Goal: Task Accomplishment & Management: Manage account settings

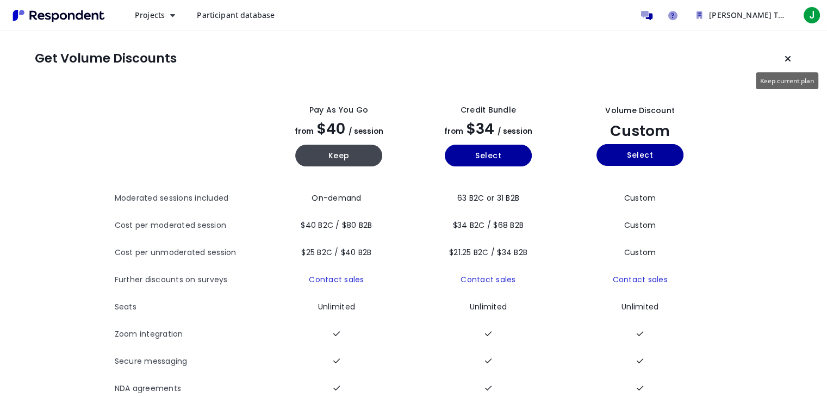
click at [792, 58] on button "Keep current plan" at bounding box center [788, 59] width 22 height 22
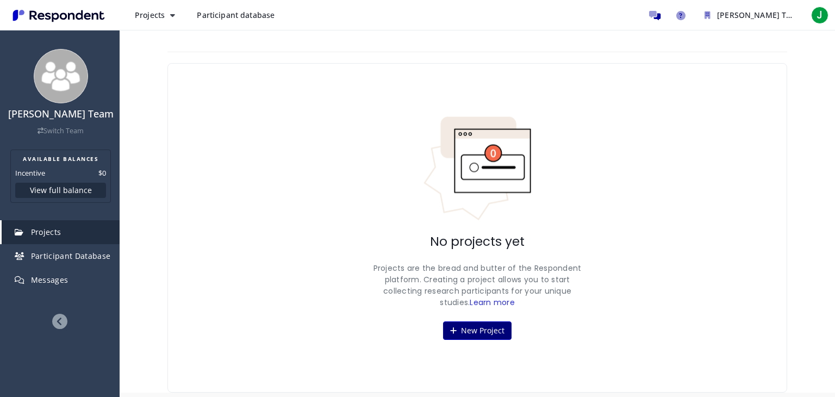
click at [502, 329] on button "New Project" at bounding box center [477, 330] width 69 height 18
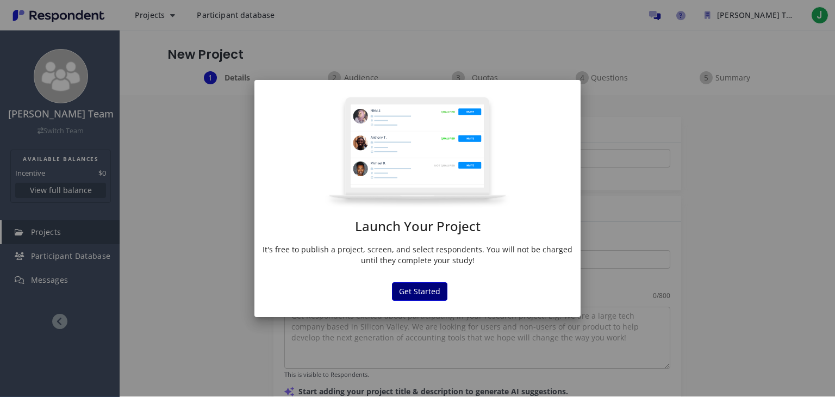
click at [430, 291] on button "Get Started" at bounding box center [419, 291] width 55 height 18
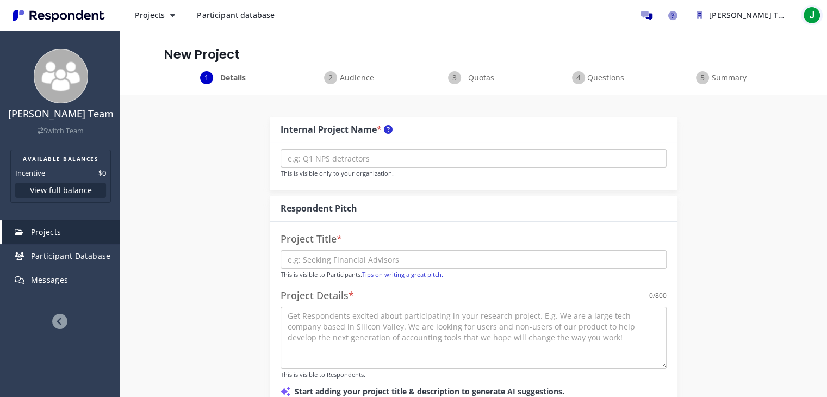
click at [817, 18] on span "J" at bounding box center [811, 15] width 17 height 17
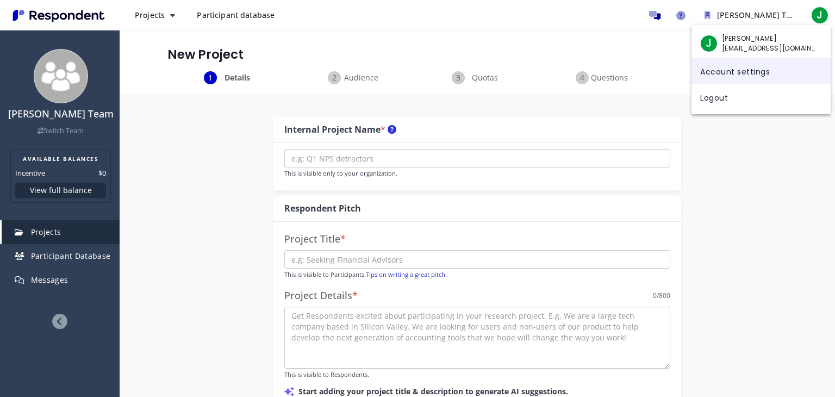
click at [747, 79] on link "Account settings" at bounding box center [761, 71] width 139 height 26
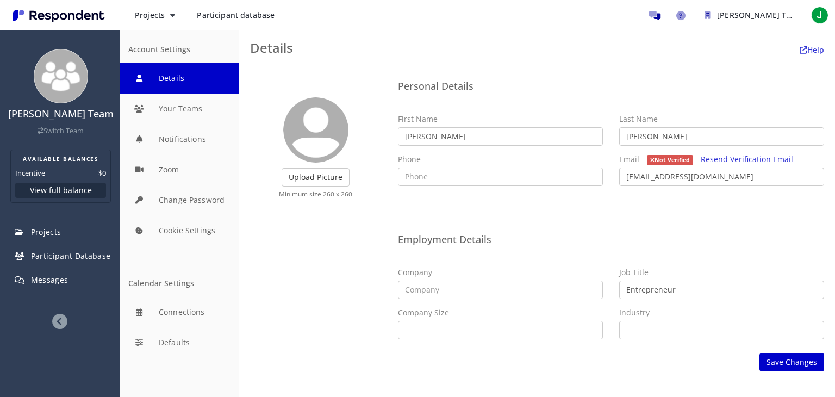
click at [832, 21] on div "Projects Create project Projects dashboard Participant database [PERSON_NAME] T…" at bounding box center [417, 15] width 835 height 30
click at [529, 297] on input "text" at bounding box center [500, 290] width 205 height 18
click at [822, 17] on span "J" at bounding box center [819, 15] width 17 height 17
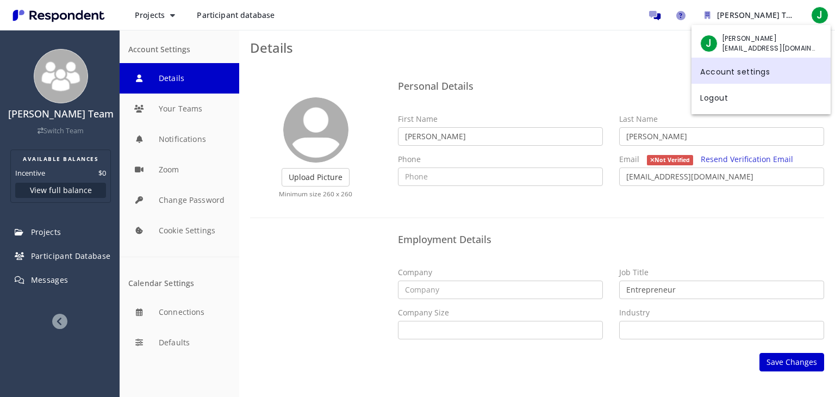
click at [748, 110] on md-menu-content "J [PERSON_NAME] [EMAIL_ADDRESS][DOMAIN_NAME] Account settings Logout" at bounding box center [761, 69] width 139 height 89
click at [743, 97] on link "Logout" at bounding box center [761, 97] width 139 height 26
